Goal: Feedback & Contribution: Leave review/rating

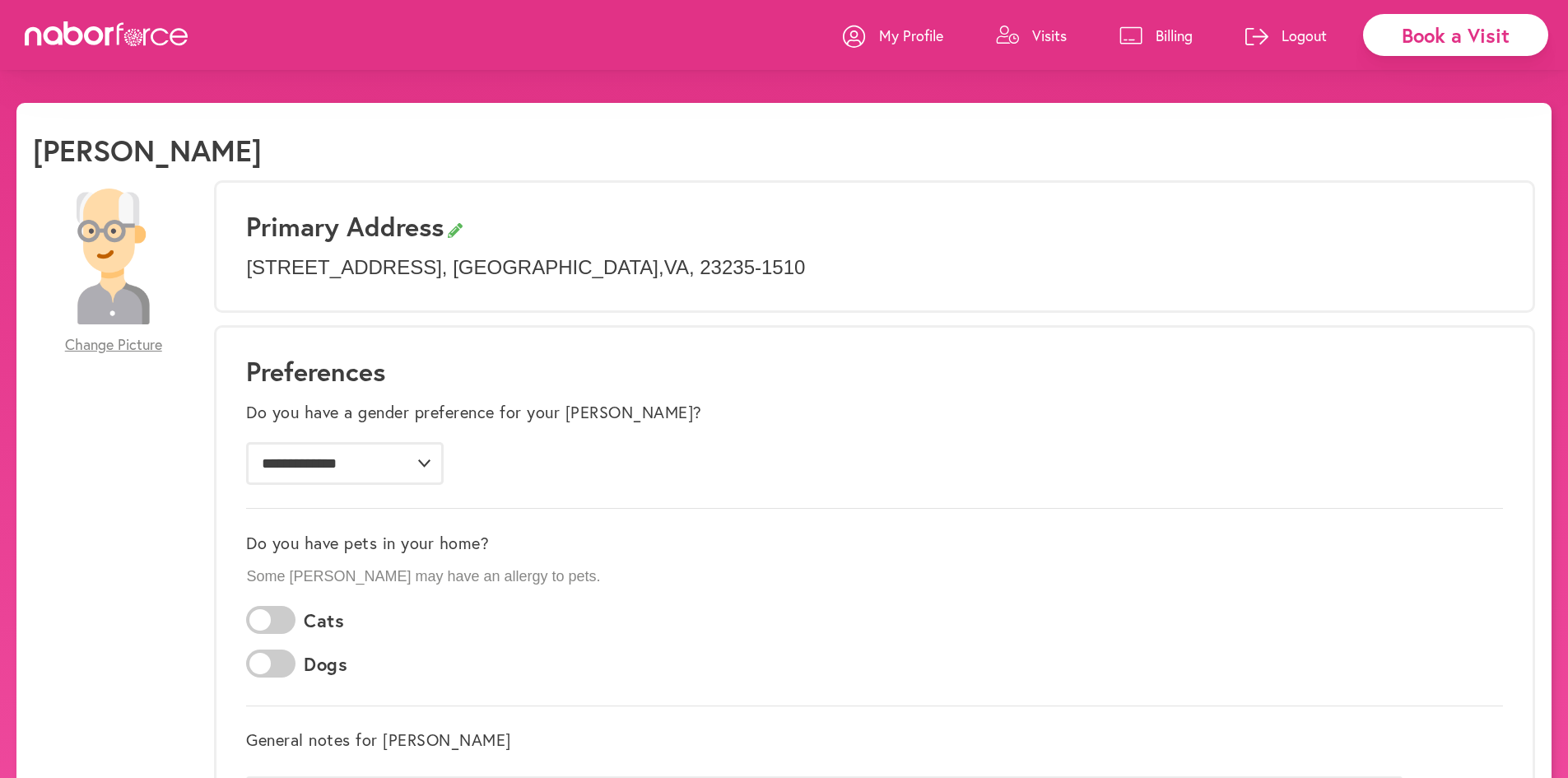
click at [1042, 37] on p "Visits" at bounding box center [1049, 35] width 34 height 20
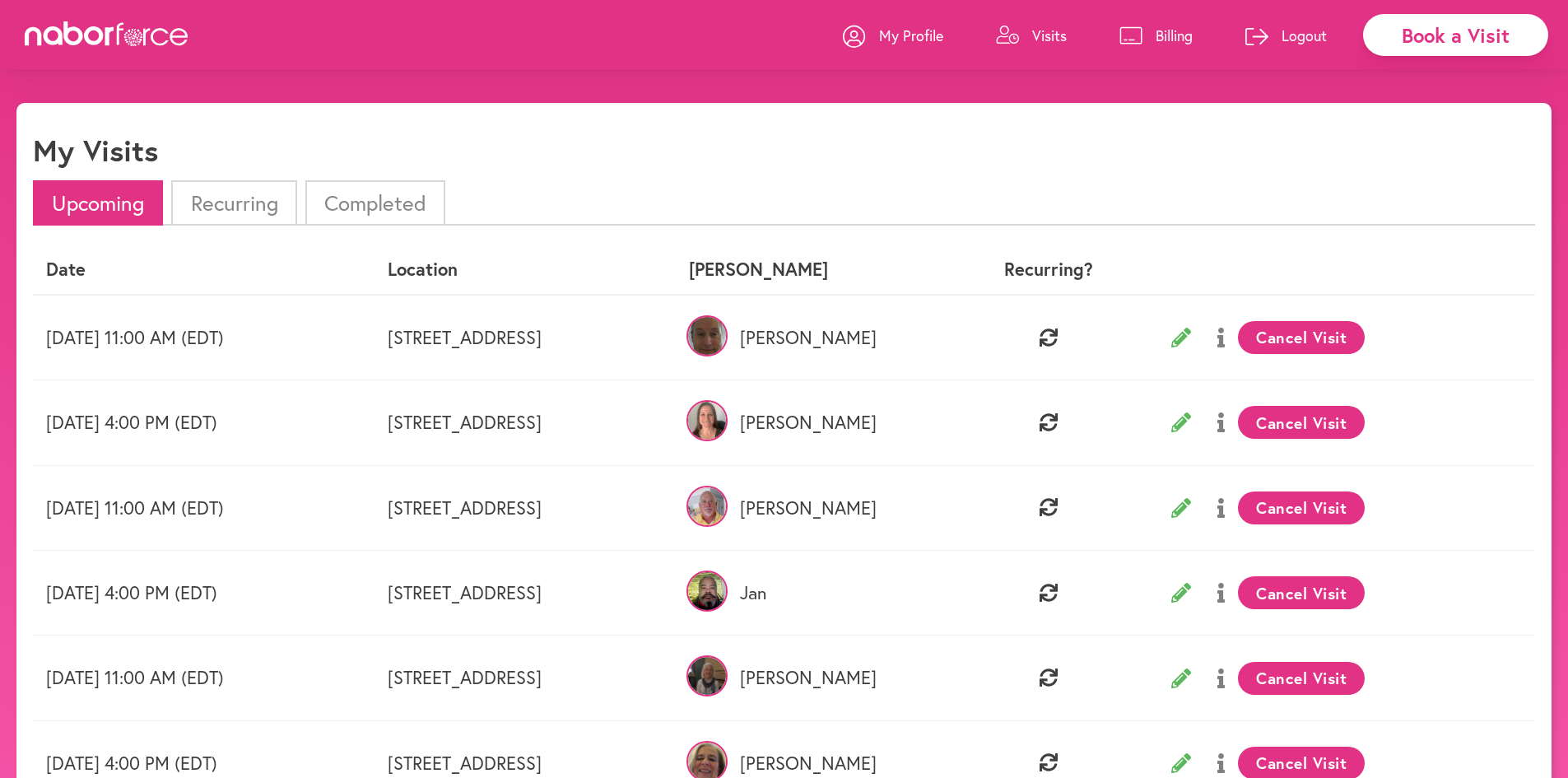
click at [352, 206] on li "Completed" at bounding box center [375, 203] width 140 height 45
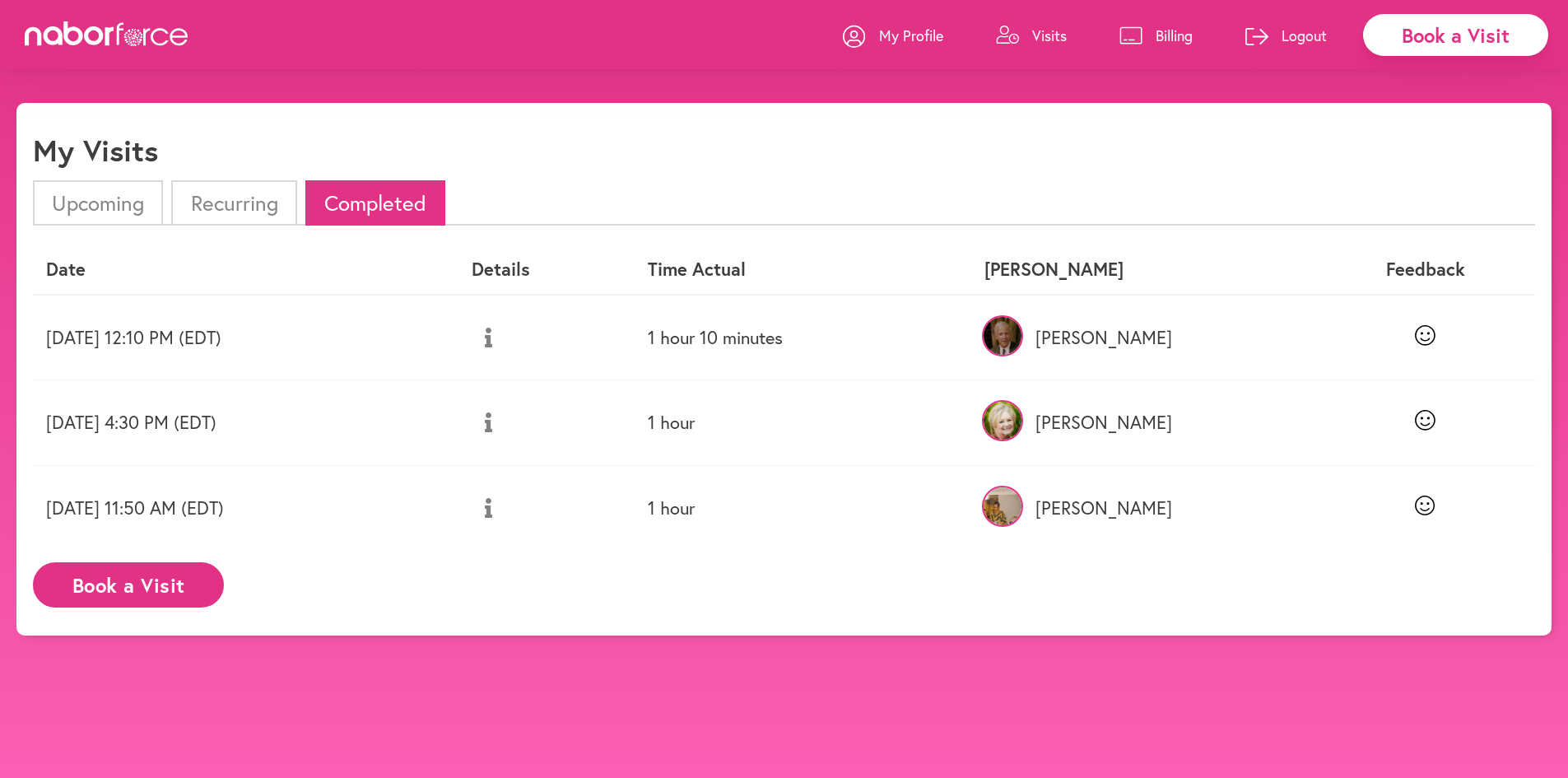
click at [239, 195] on li "Recurring" at bounding box center [234, 203] width 125 height 45
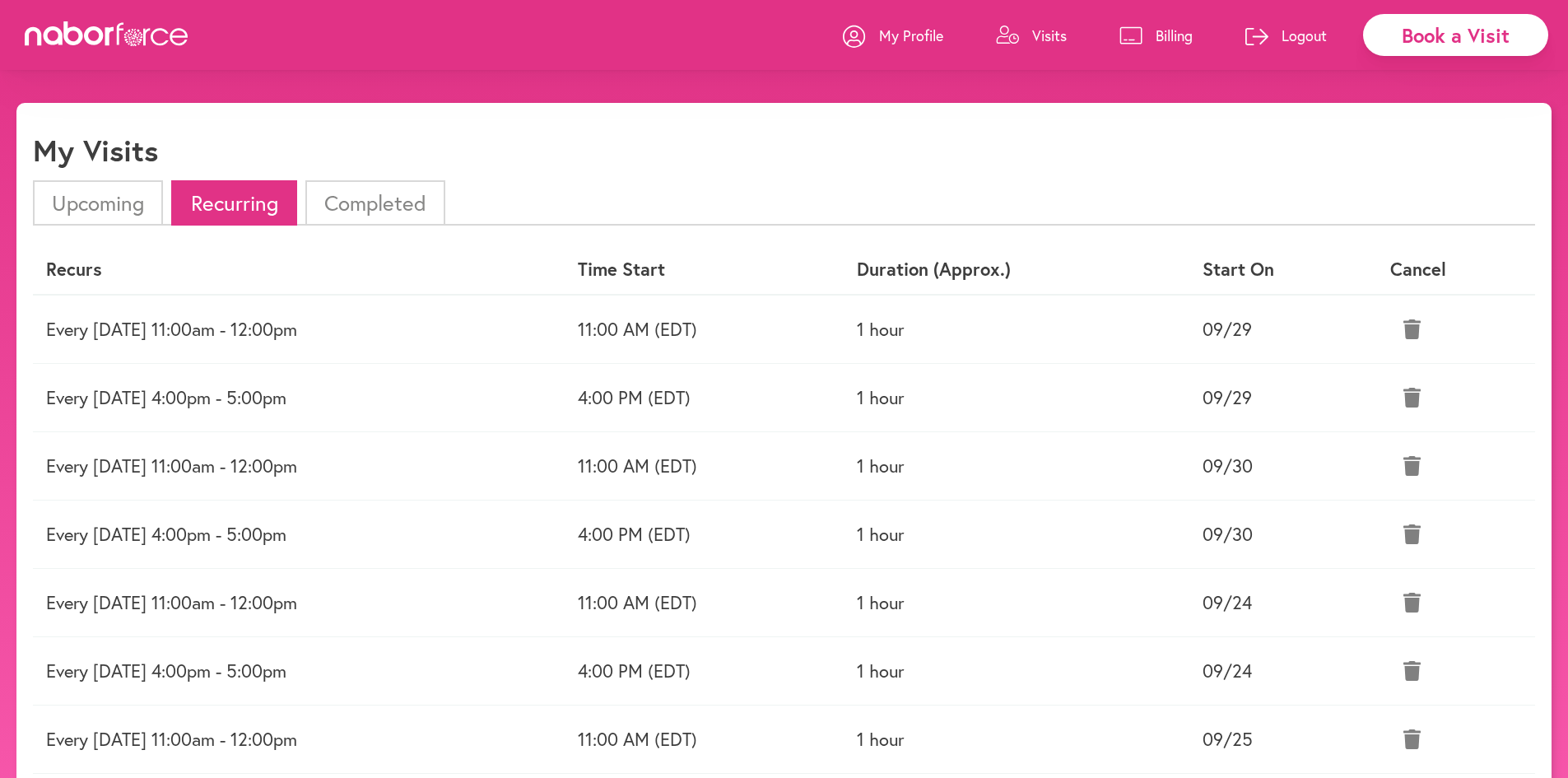
click at [91, 197] on li "Upcoming" at bounding box center [98, 203] width 130 height 45
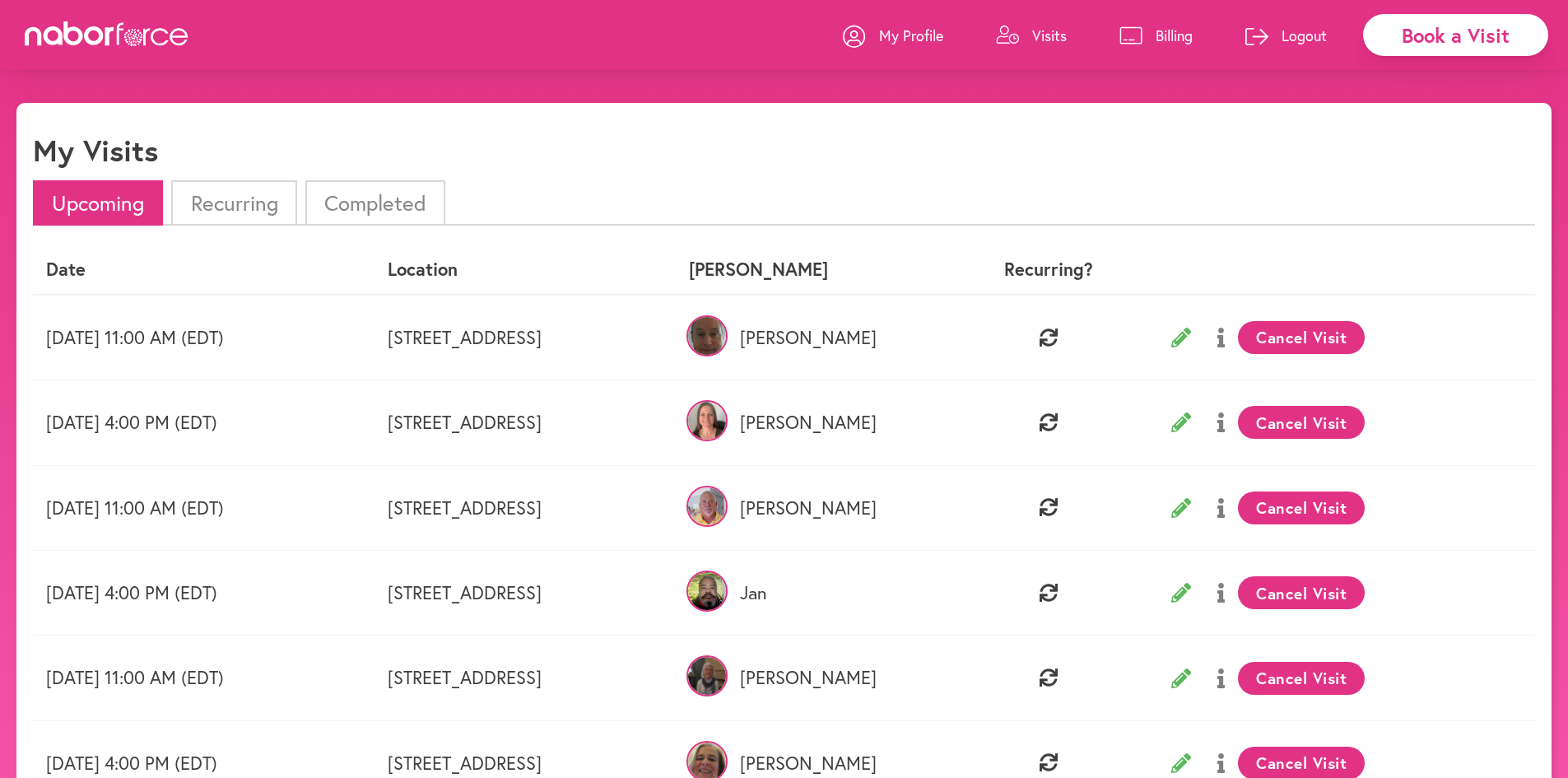
click at [381, 195] on li "Completed" at bounding box center [375, 203] width 140 height 45
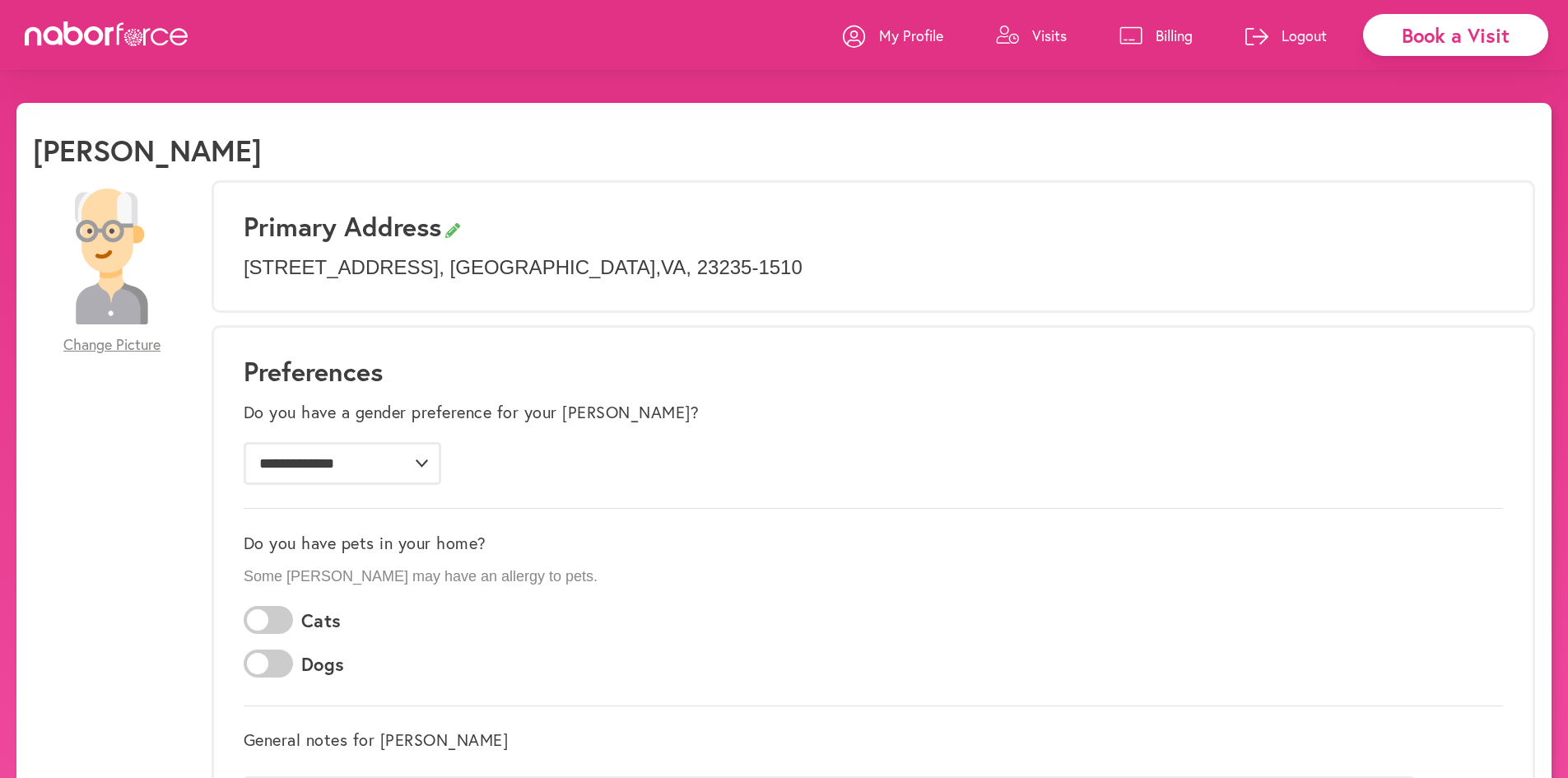
click at [1036, 37] on p "Visits" at bounding box center [1049, 35] width 34 height 20
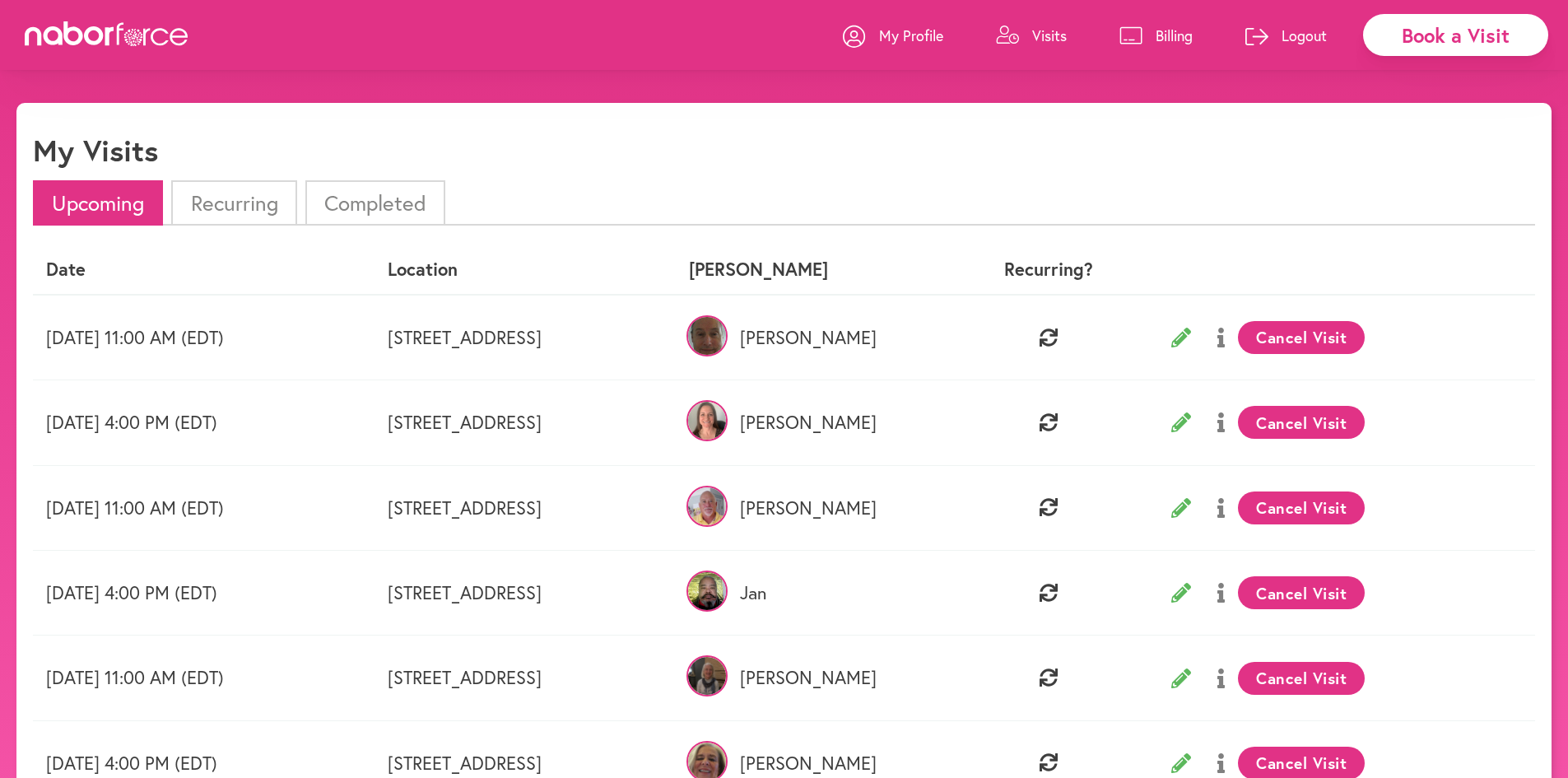
click at [375, 197] on li "Completed" at bounding box center [375, 203] width 140 height 45
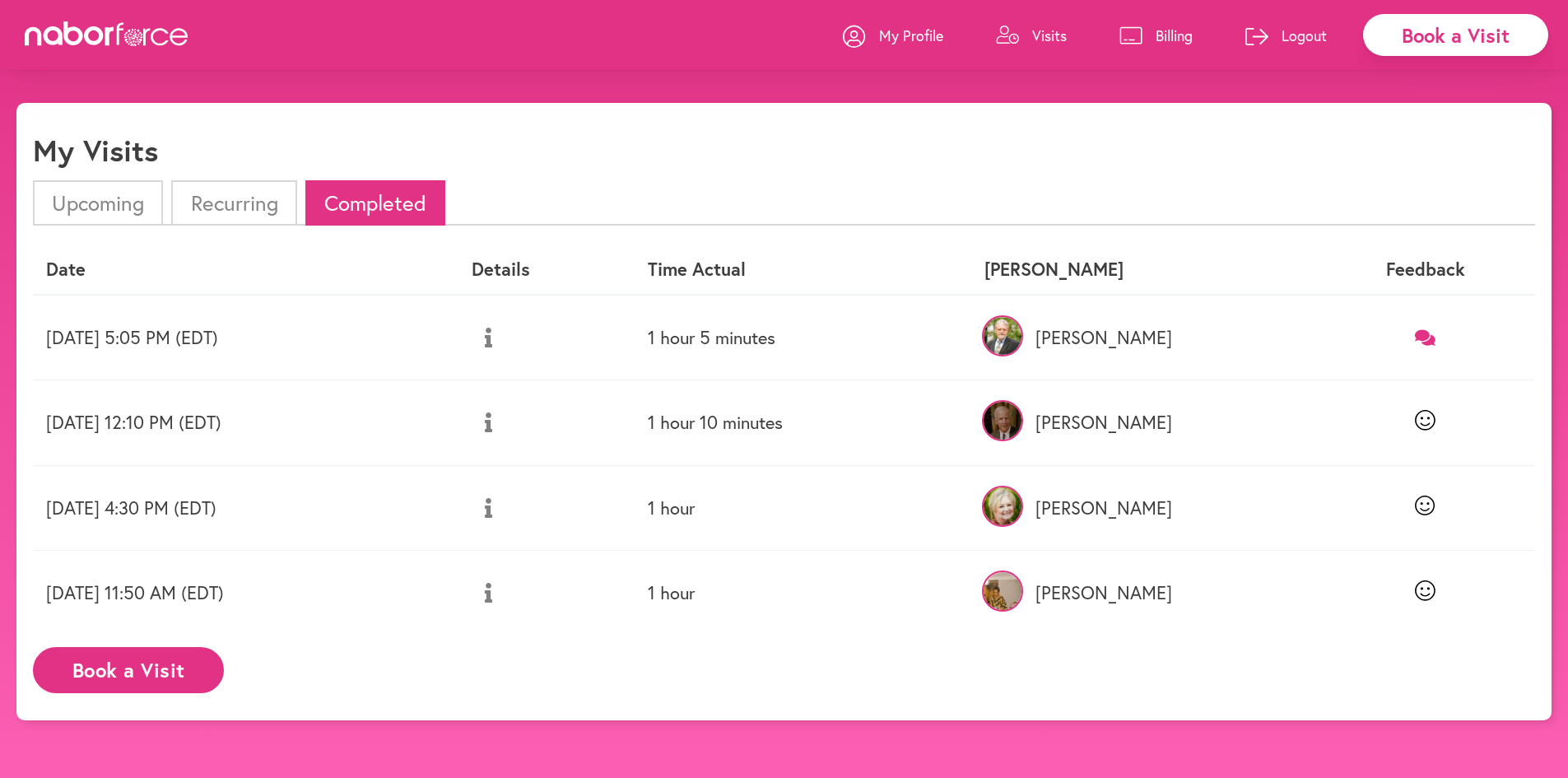
click at [1424, 335] on icon at bounding box center [1425, 338] width 21 height 16
